Goal: Task Accomplishment & Management: Manage account settings

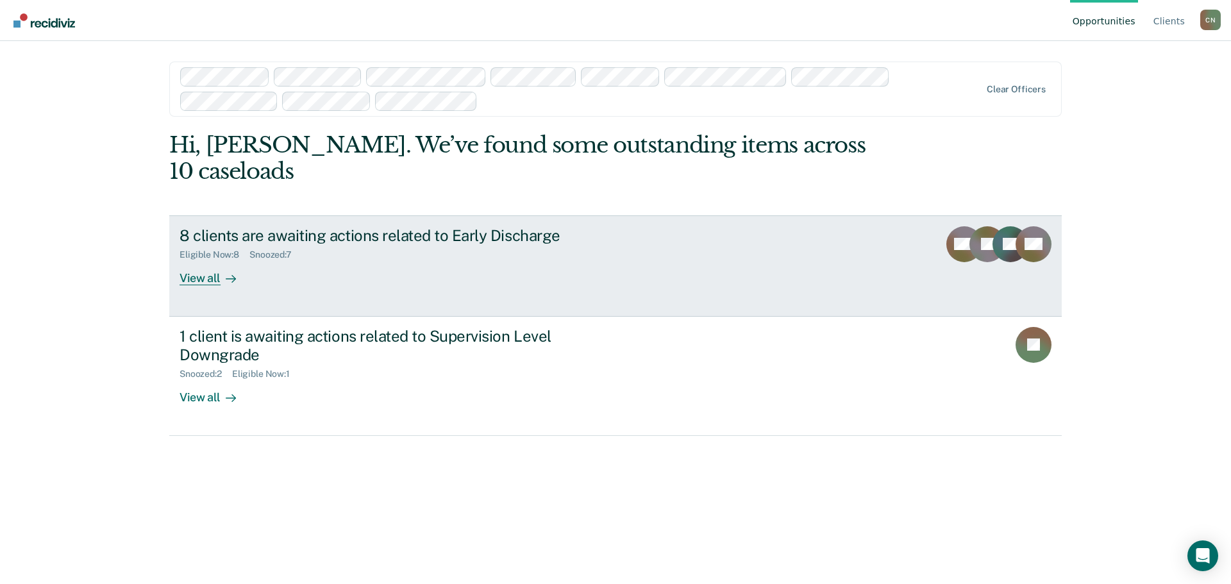
click at [452, 238] on div "8 clients are awaiting actions related to Early Discharge Eligible Now : 8 Snoo…" at bounding box center [419, 255] width 481 height 59
